Goal: Information Seeking & Learning: Learn about a topic

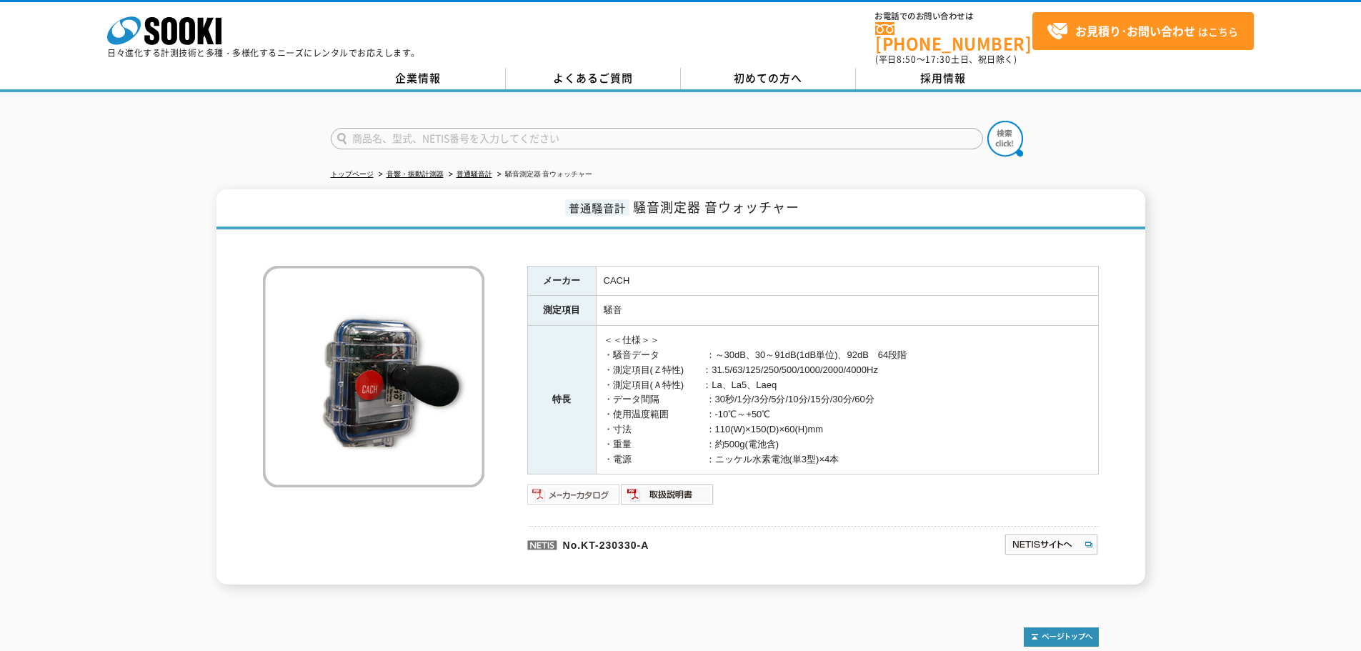
click at [567, 491] on img at bounding box center [574, 494] width 94 height 23
